Goal: Find contact information: Find contact information

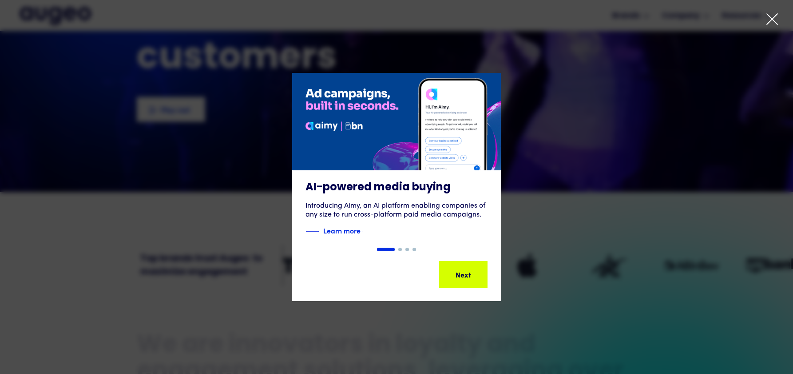
scroll to position [155, 0]
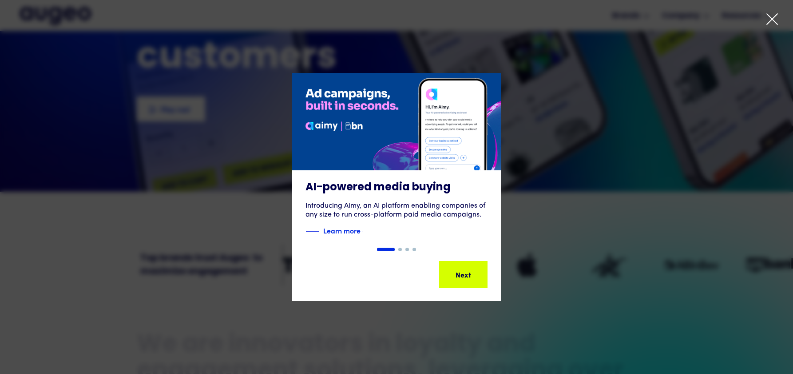
click at [784, 14] on div at bounding box center [396, 187] width 793 height 374
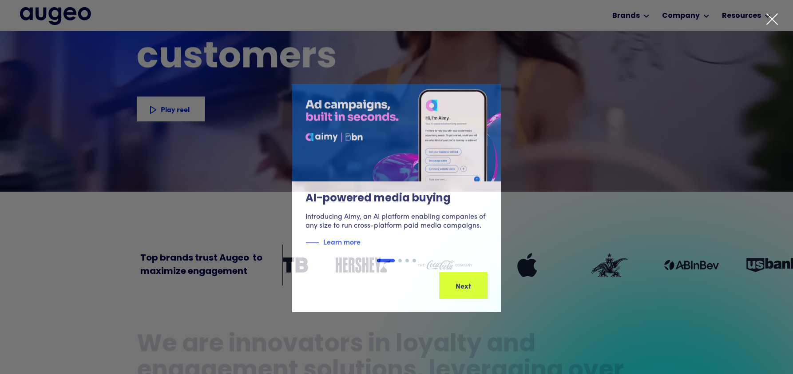
click at [767, 22] on icon at bounding box center [772, 18] width 13 height 13
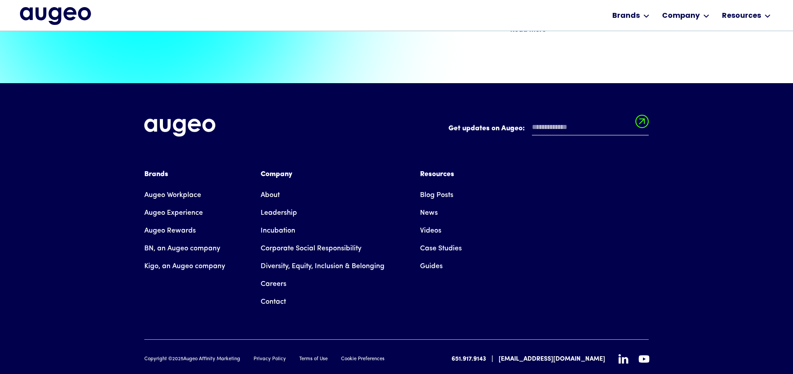
scroll to position [2028, 0]
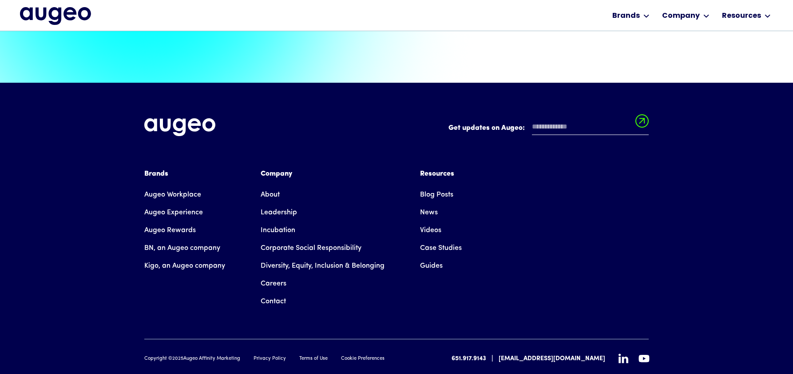
click at [277, 292] on link "Contact" at bounding box center [273, 301] width 25 height 18
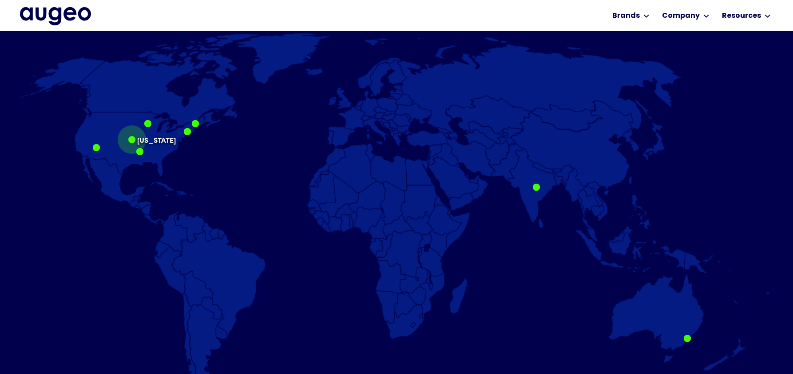
click at [134, 139] on div at bounding box center [131, 139] width 7 height 7
click at [141, 137] on p "[US_STATE]" at bounding box center [156, 137] width 39 height 0
click at [147, 137] on p "[US_STATE]" at bounding box center [156, 137] width 39 height 0
click at [152, 137] on p "[US_STATE]" at bounding box center [156, 137] width 39 height 0
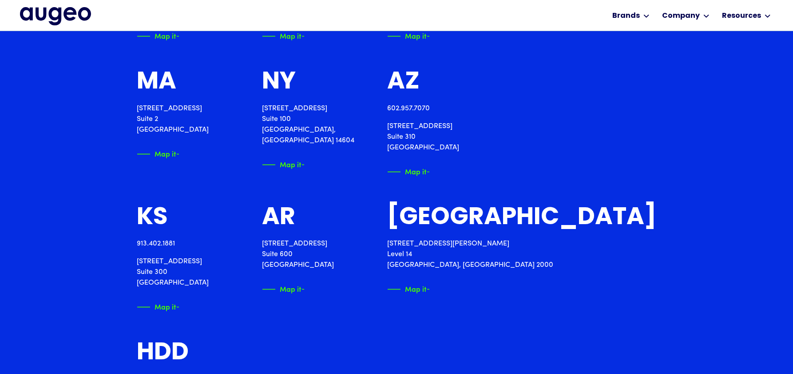
scroll to position [1180, 0]
click at [167, 306] on img at bounding box center [165, 306] width 13 height 9
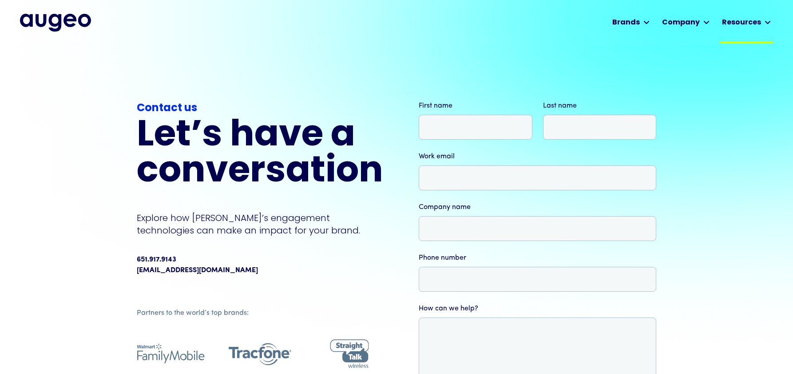
scroll to position [0, 0]
